Goal: Register for event/course

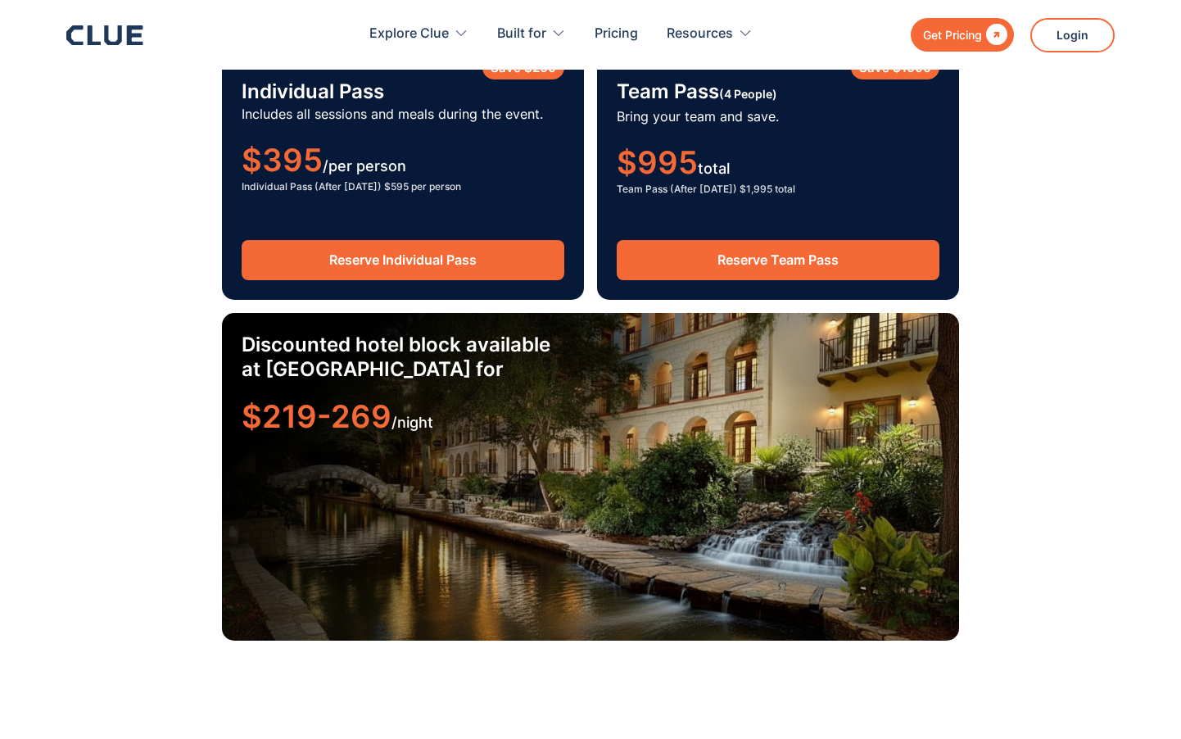
scroll to position [2592, 0]
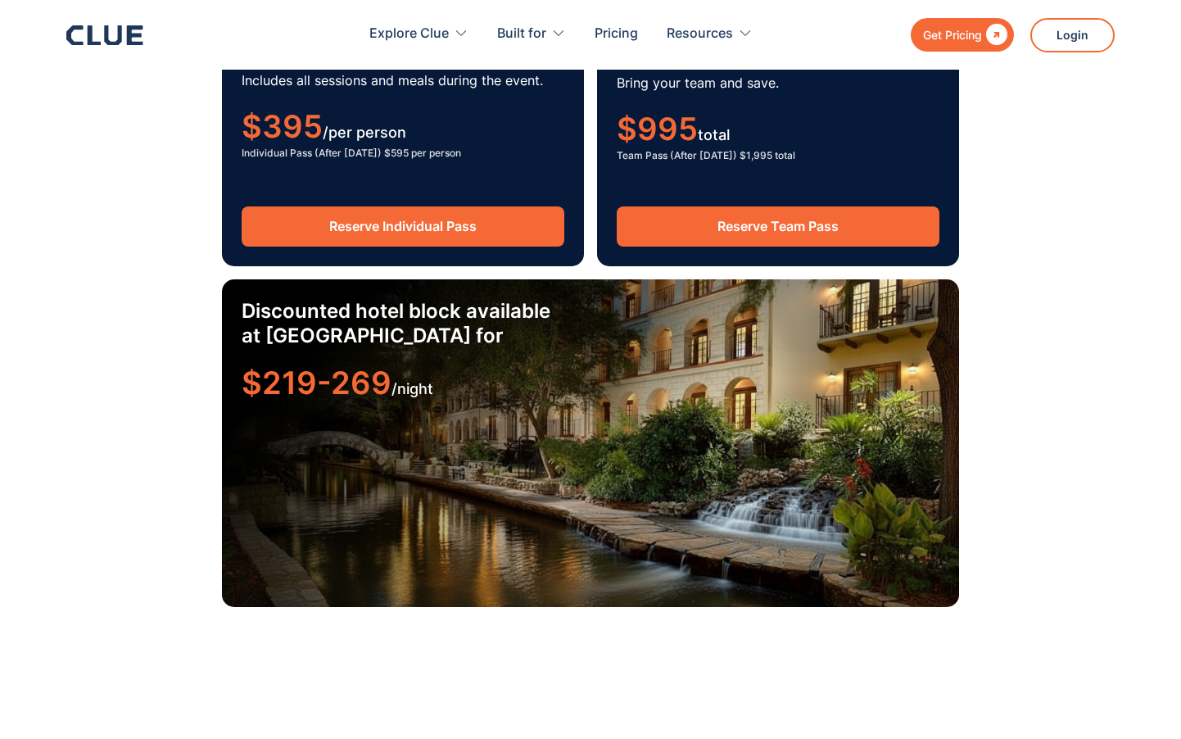
click at [361, 222] on link "Reserve Individual Pass" at bounding box center [403, 226] width 323 height 40
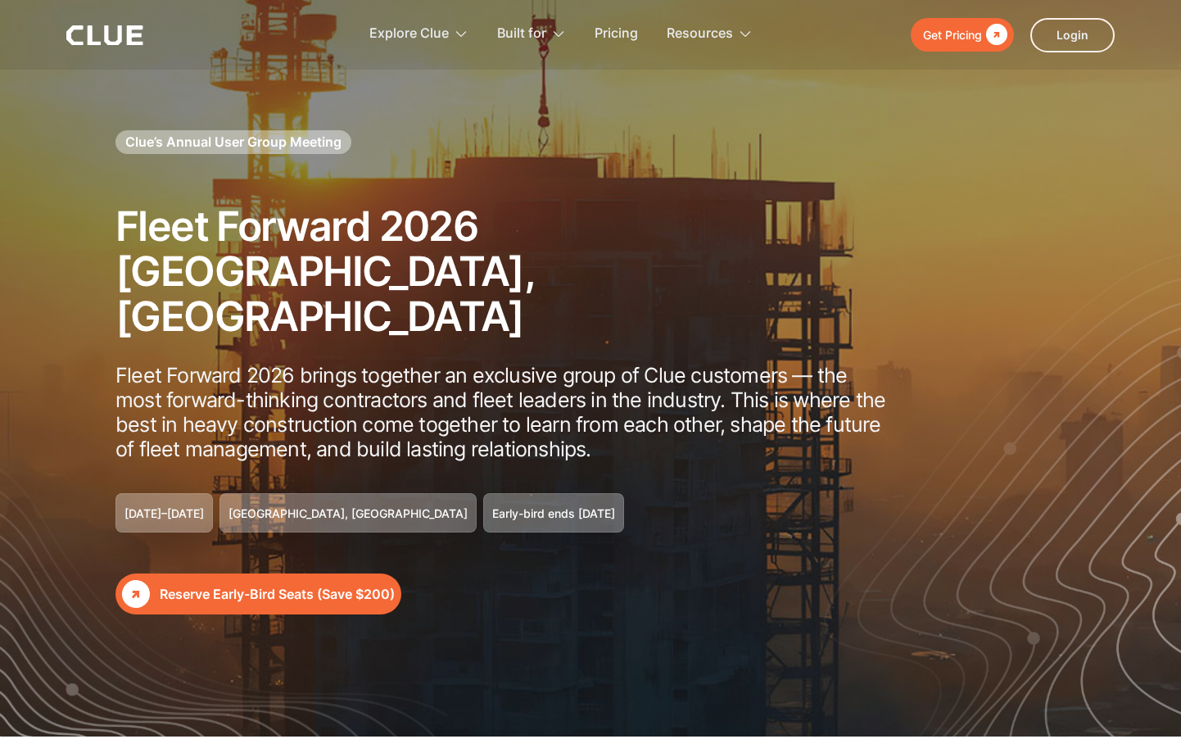
scroll to position [65, 0]
